Goal: Information Seeking & Learning: Learn about a topic

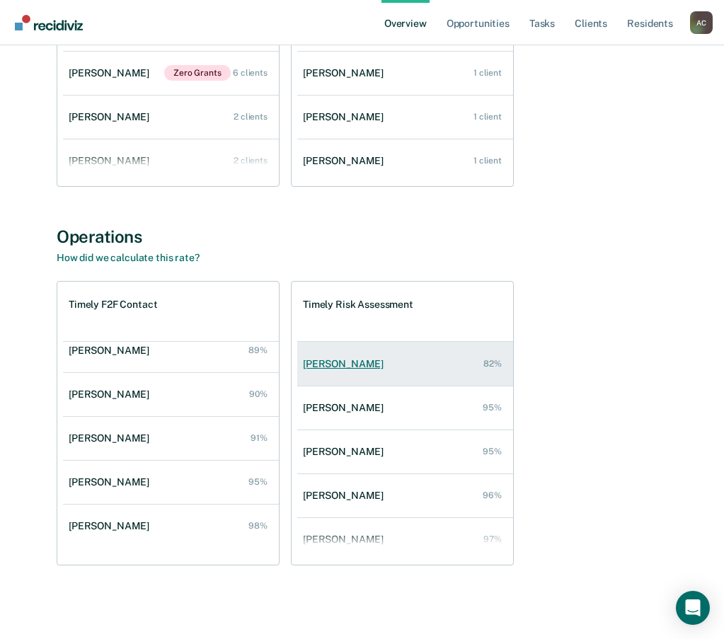
click at [352, 364] on div "[PERSON_NAME]" at bounding box center [346, 364] width 86 height 12
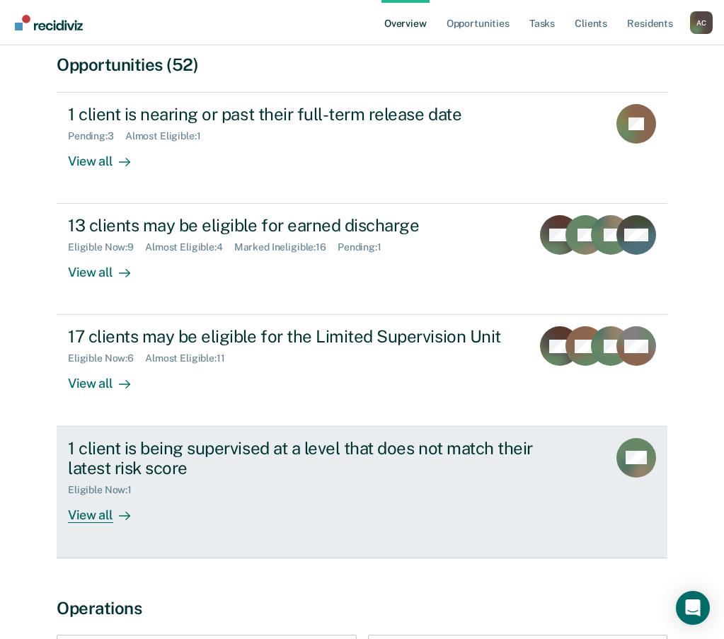
scroll to position [354, 0]
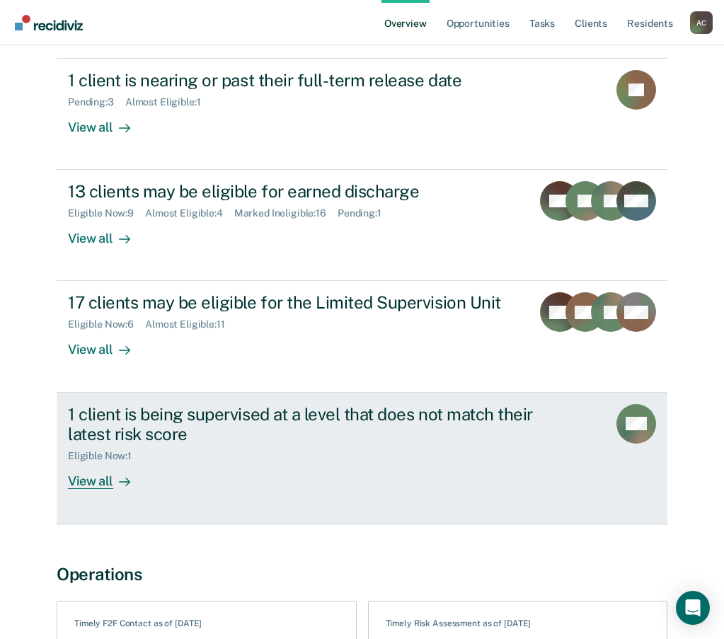
click at [103, 484] on div "View all" at bounding box center [107, 476] width 79 height 28
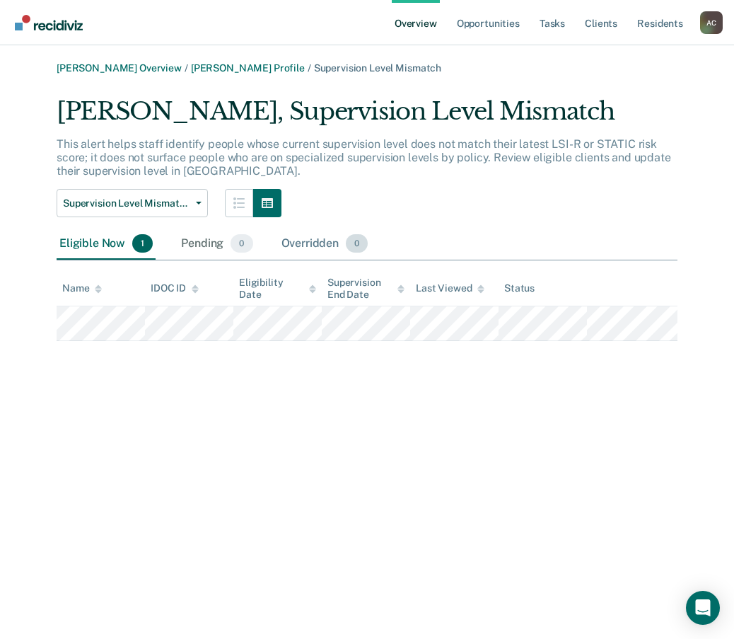
click at [323, 240] on div "Overridden 0" at bounding box center [325, 243] width 93 height 31
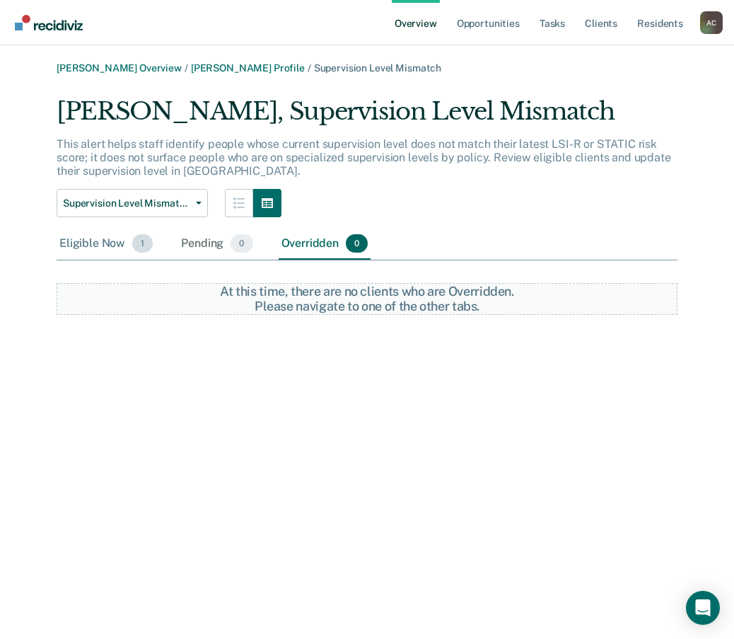
click at [93, 243] on div "Eligible Now 1" at bounding box center [106, 243] width 99 height 31
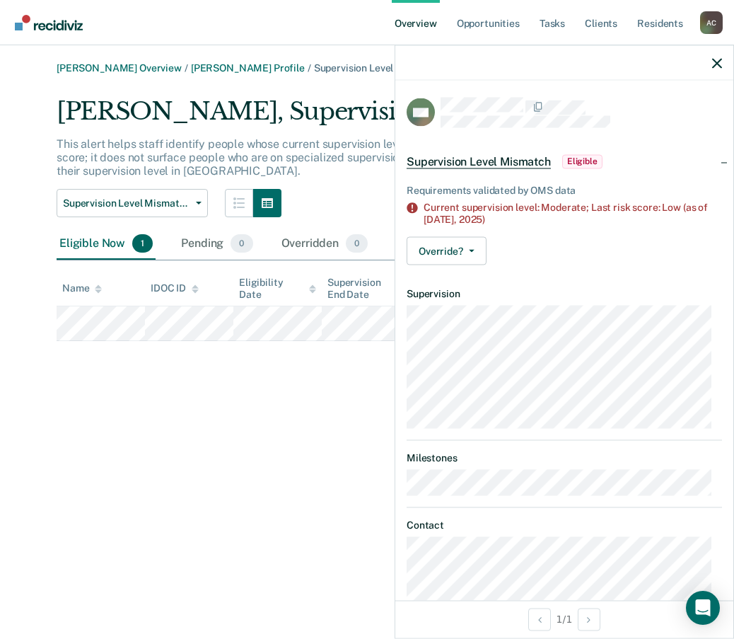
click at [248, 456] on div "[PERSON_NAME] Overview / [PERSON_NAME] Profile / Supervision Level Mismatch [PE…" at bounding box center [367, 327] width 700 height 531
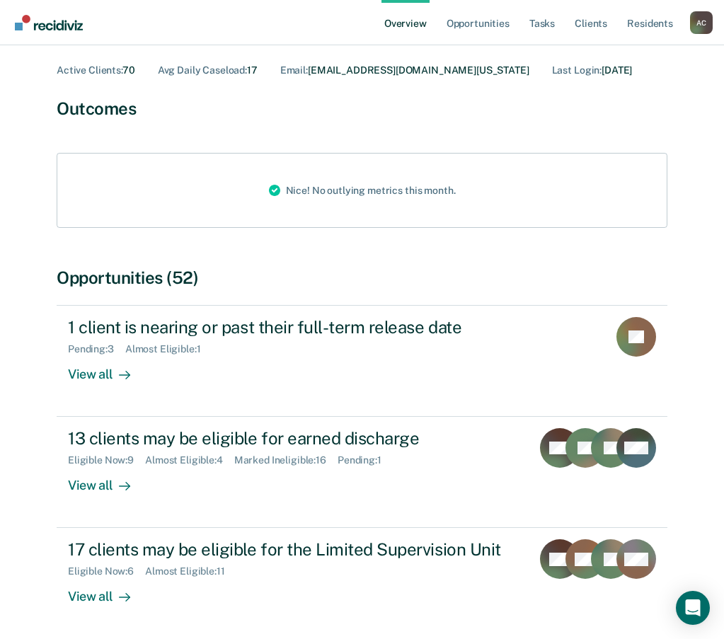
scroll to position [57, 0]
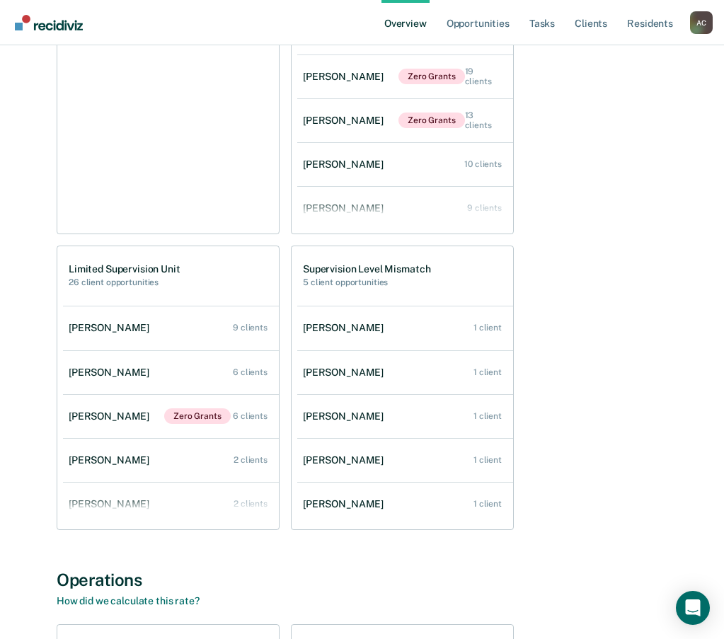
scroll to position [990, 0]
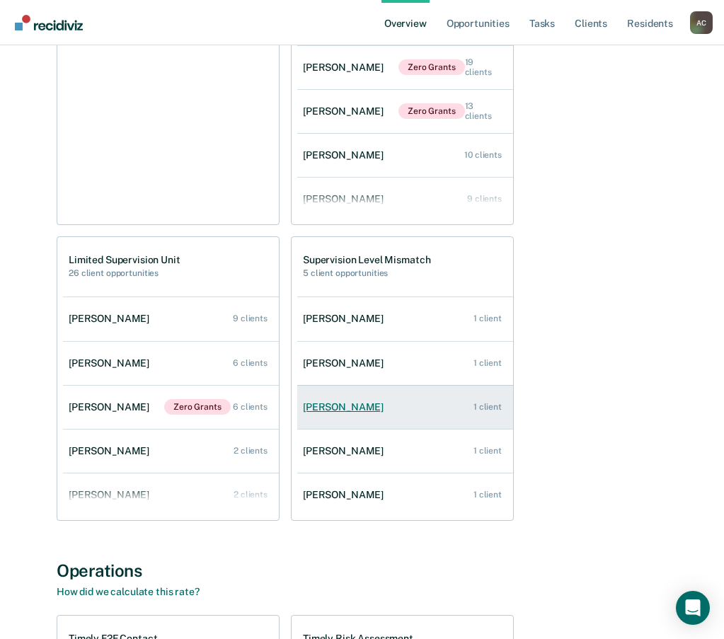
click at [354, 409] on div "[PERSON_NAME]" at bounding box center [346, 407] width 86 height 12
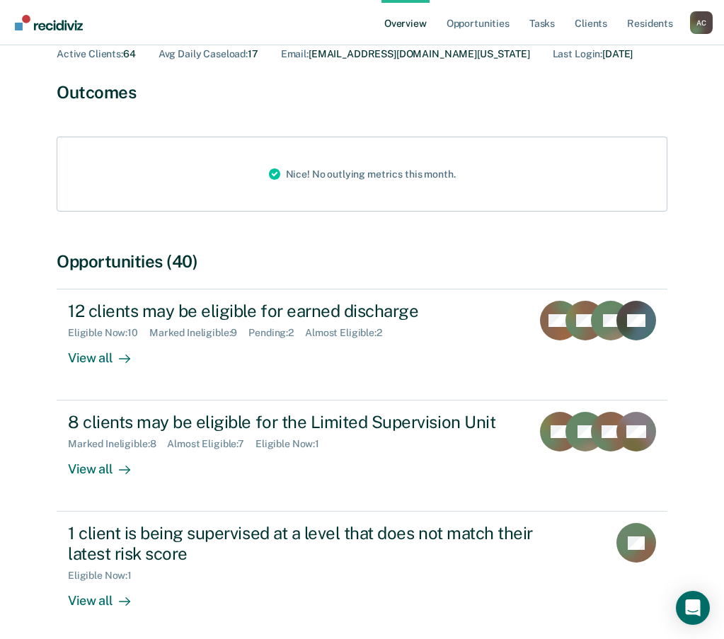
scroll to position [212, 0]
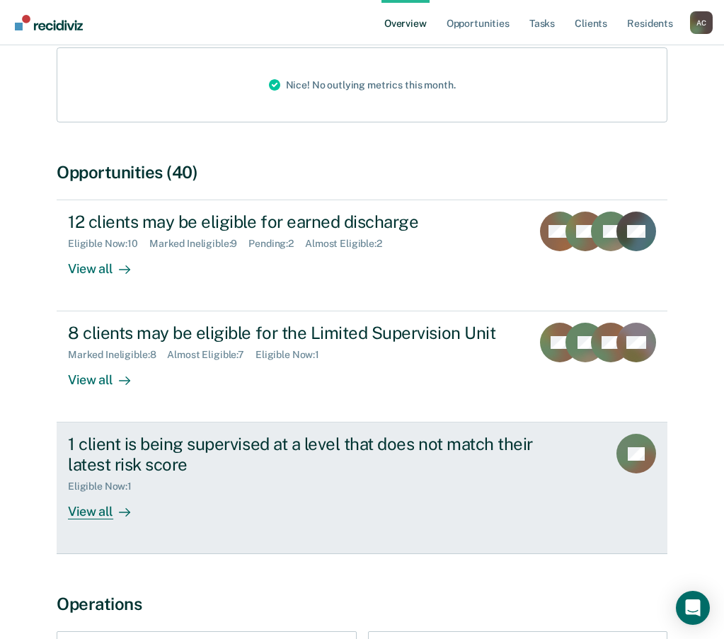
click at [78, 508] on div "View all" at bounding box center [107, 506] width 79 height 28
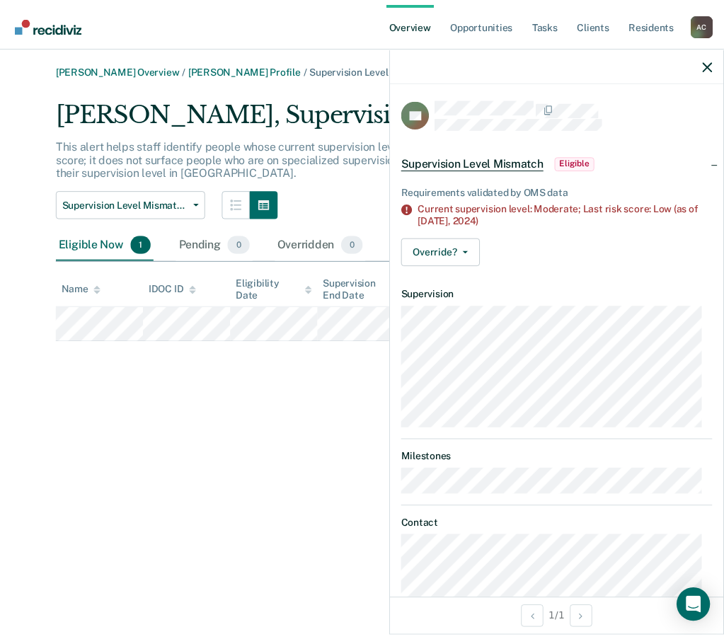
scroll to position [212, 0]
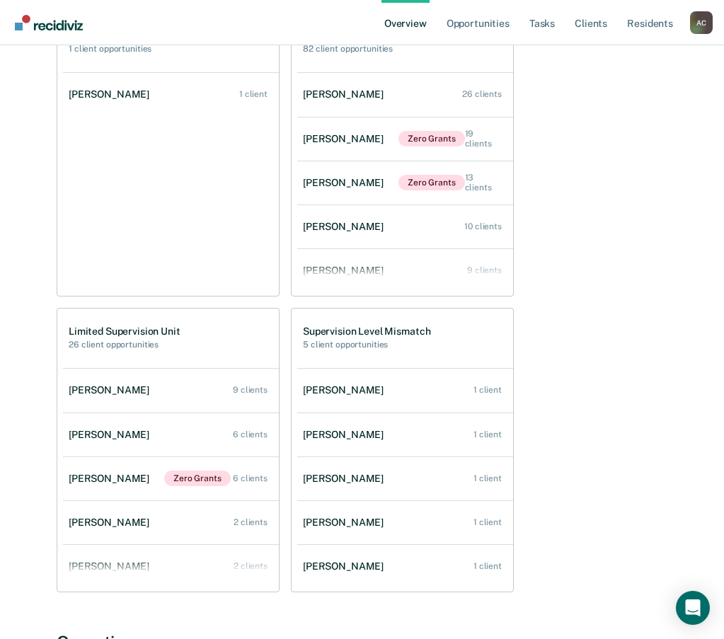
scroll to position [920, 0]
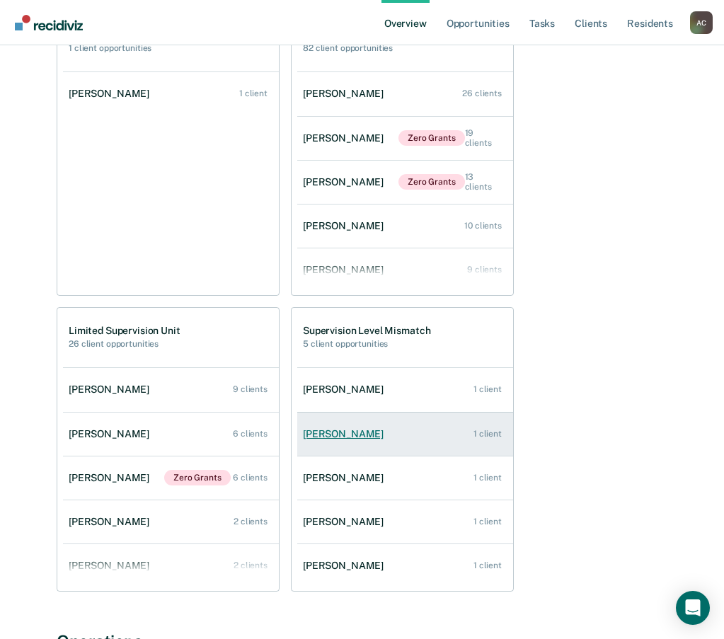
click at [328, 432] on div "[PERSON_NAME]" at bounding box center [346, 434] width 86 height 12
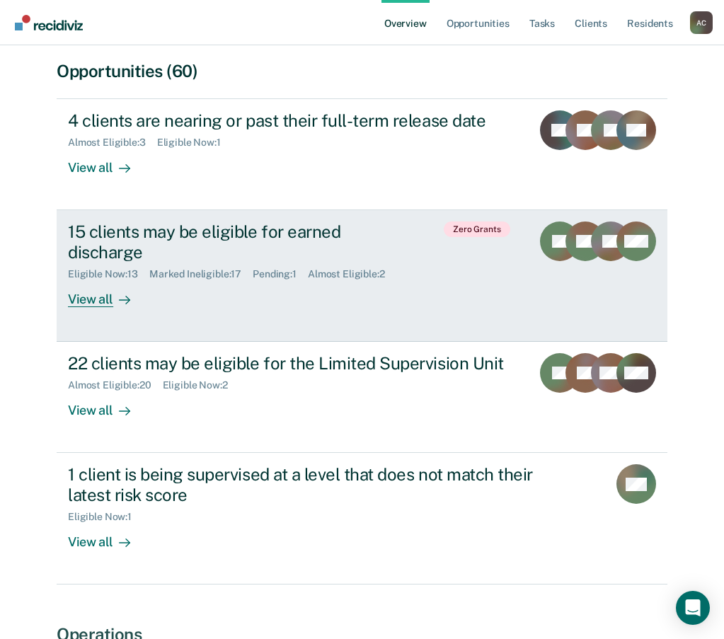
scroll to position [424, 0]
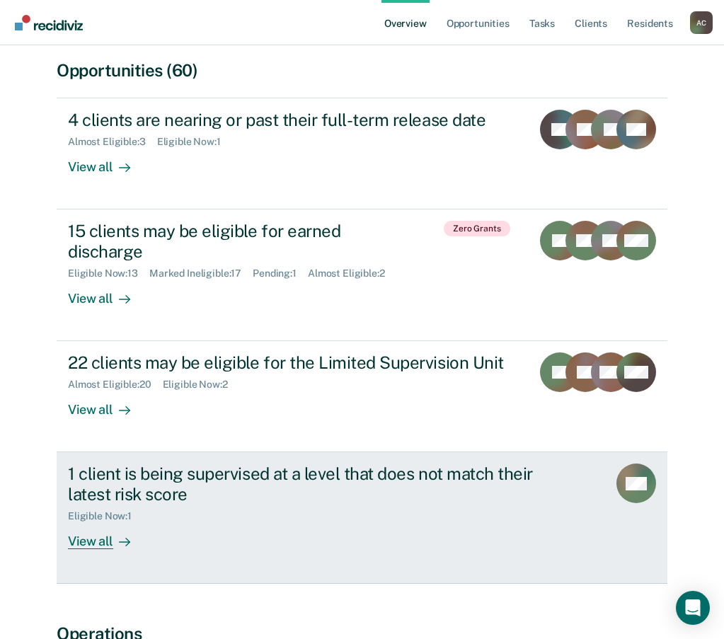
click at [82, 545] on div "View all" at bounding box center [107, 536] width 79 height 28
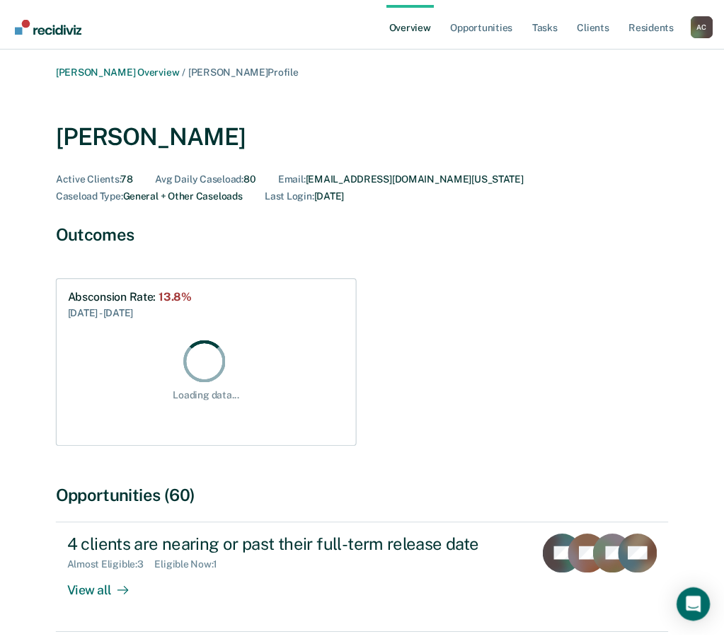
scroll to position [424, 0]
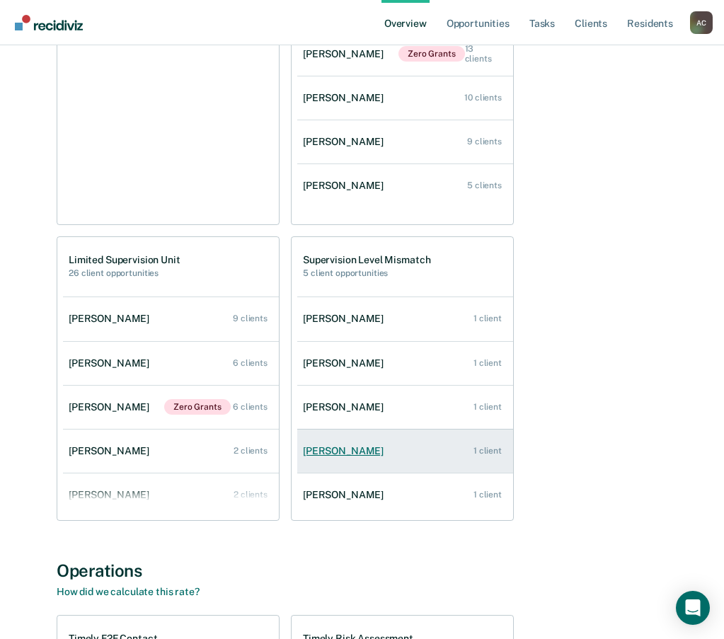
scroll to position [1061, 0]
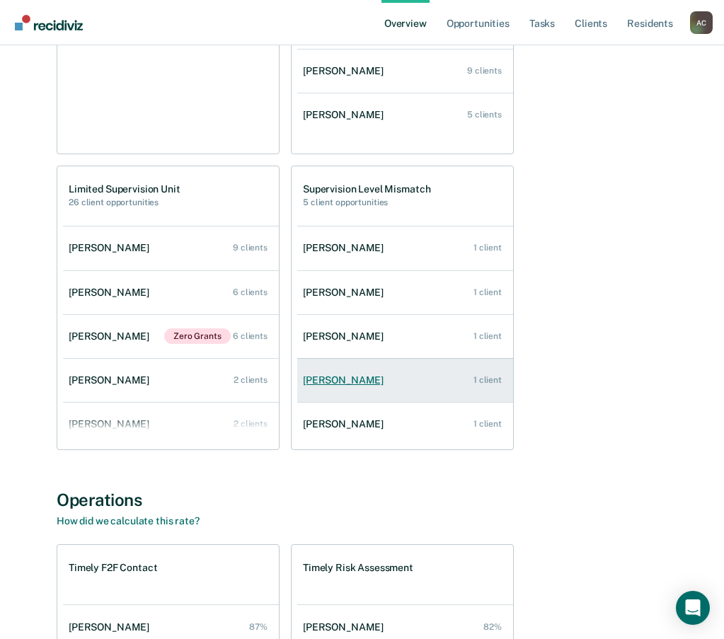
click at [342, 383] on div "[PERSON_NAME]" at bounding box center [346, 380] width 86 height 12
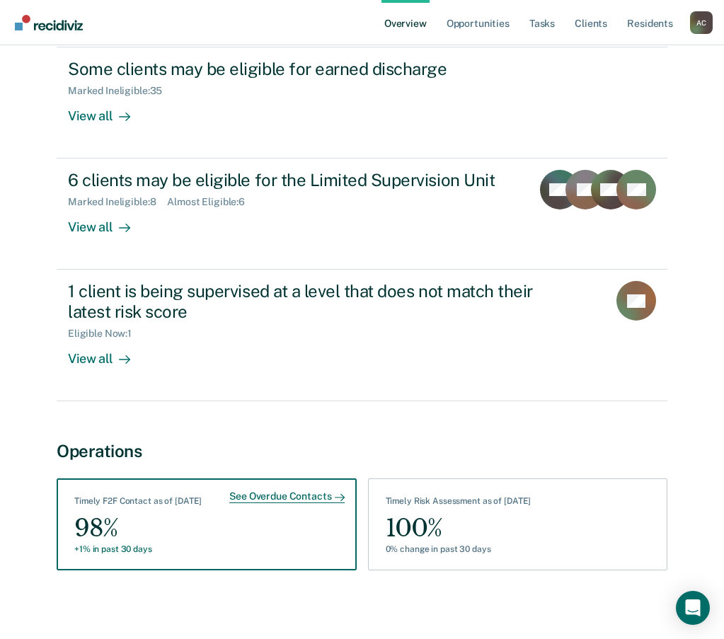
scroll to position [495, 0]
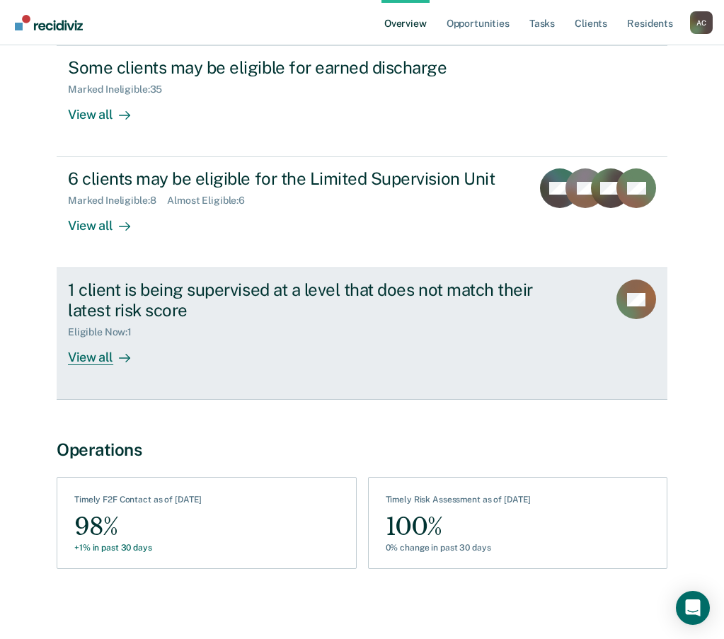
click at [89, 357] on div "View all" at bounding box center [107, 352] width 79 height 28
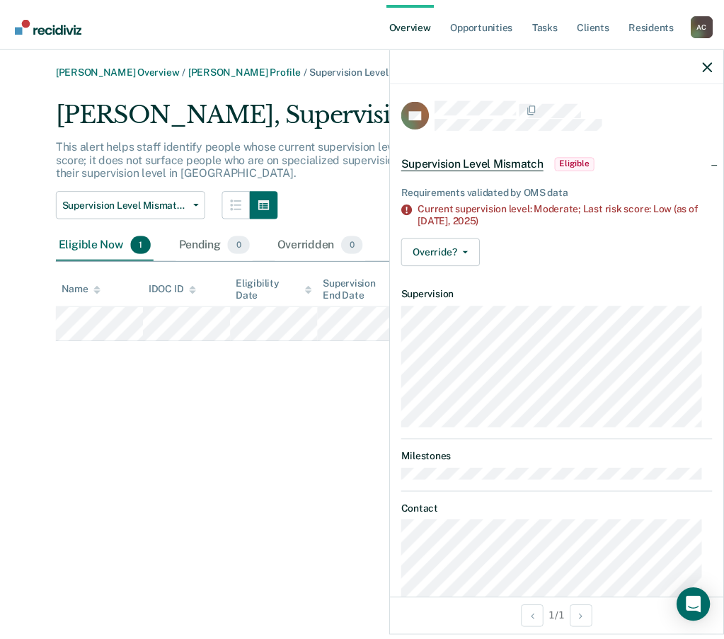
scroll to position [495, 0]
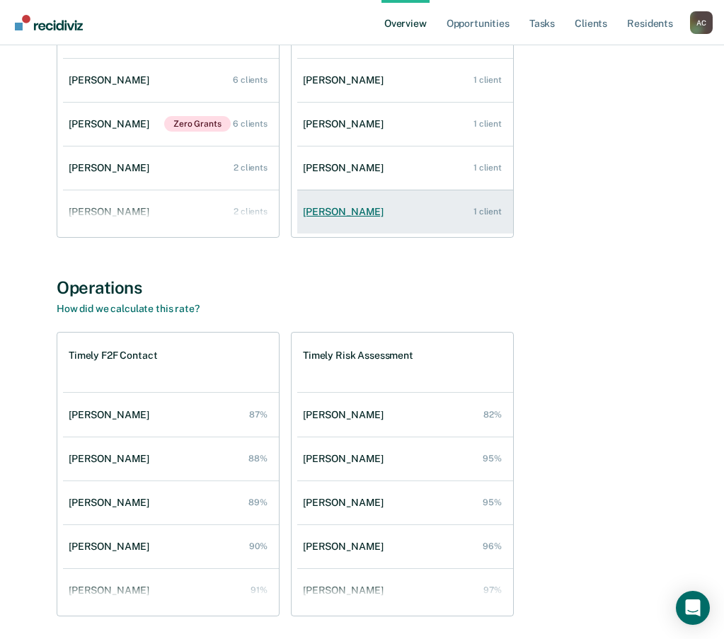
click at [389, 216] on div "[PERSON_NAME]" at bounding box center [346, 212] width 86 height 12
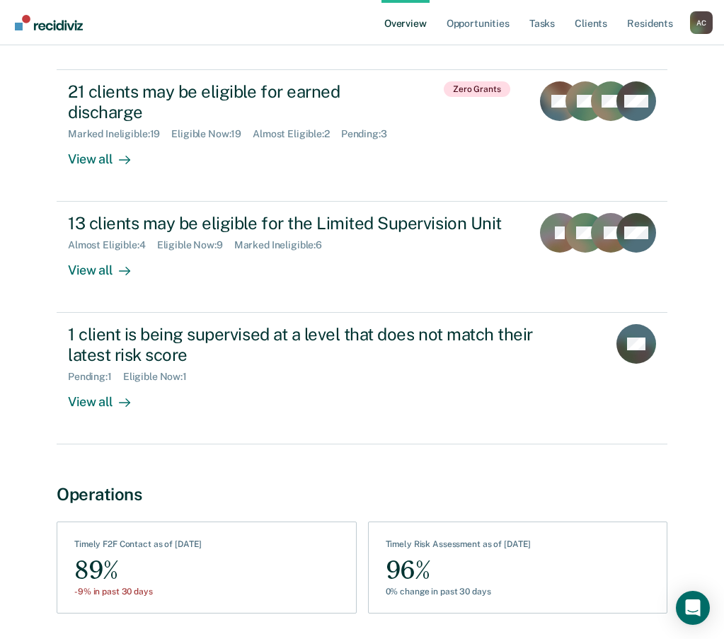
scroll to position [495, 0]
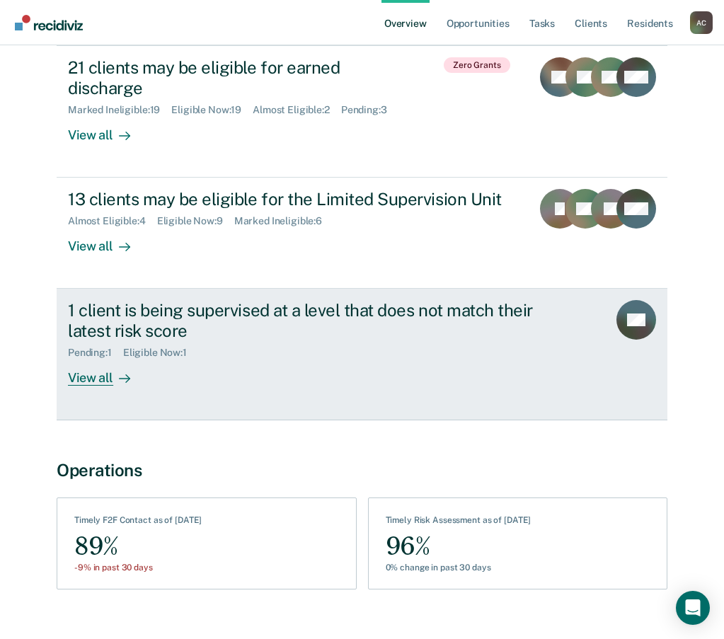
click at [100, 377] on div "View all" at bounding box center [107, 373] width 79 height 28
